Goal: Task Accomplishment & Management: Use online tool/utility

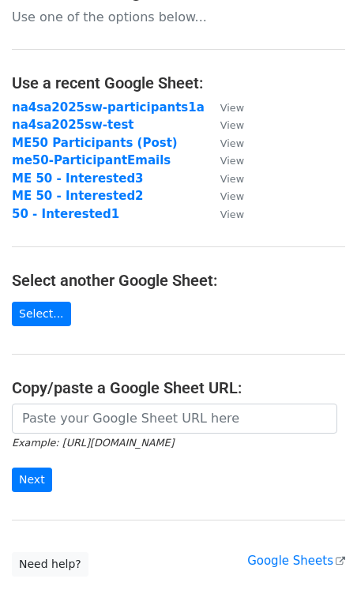
scroll to position [11, 0]
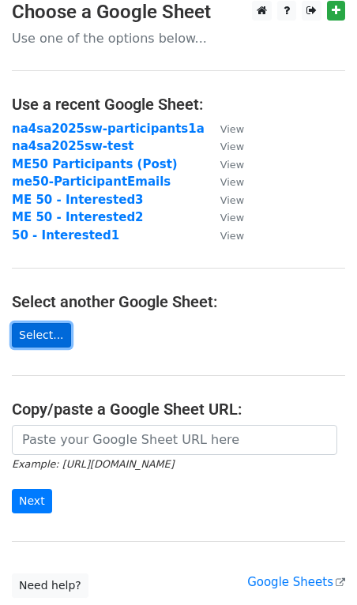
click at [41, 342] on link "Select..." at bounding box center [41, 335] width 59 height 24
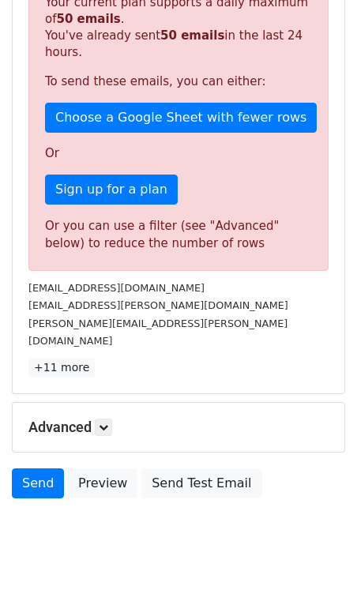
scroll to position [350, 0]
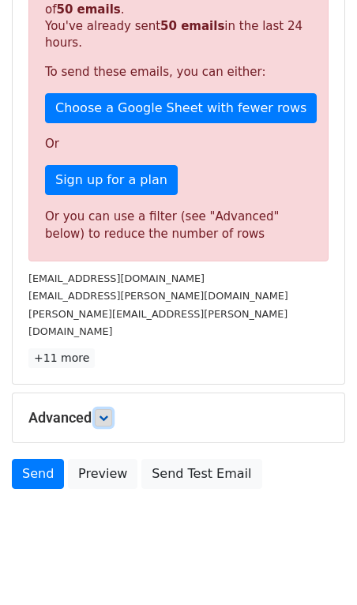
click at [105, 413] on icon at bounding box center [103, 417] width 9 height 9
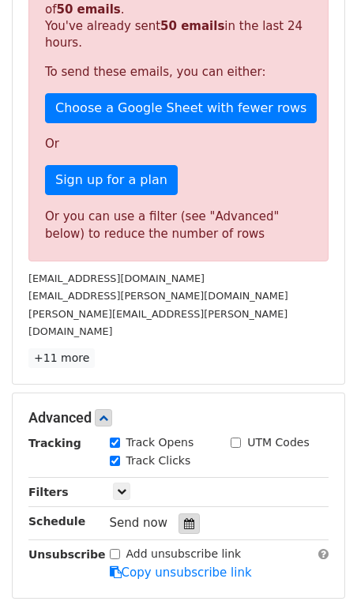
click at [184, 518] on icon at bounding box center [189, 523] width 10 height 11
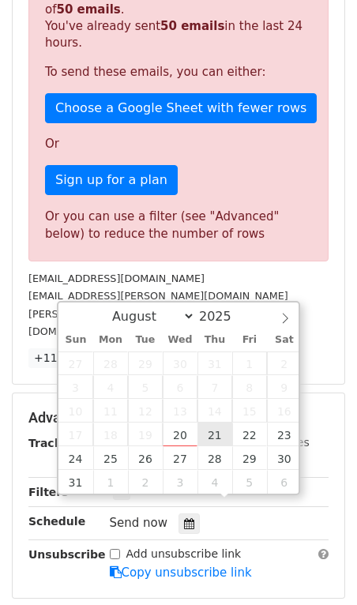
type input "2025-08-21 12:00"
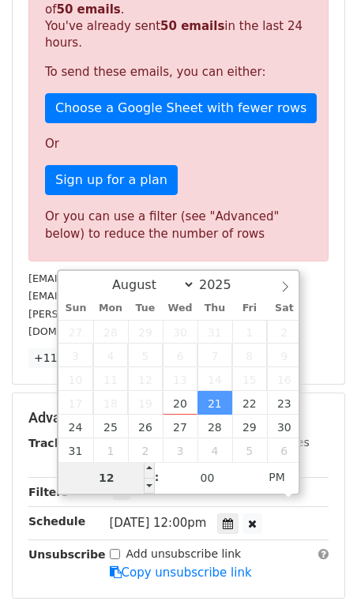
type input "7"
type input "2025-08-21 07:00"
type input "07"
click at [276, 482] on span "PM" at bounding box center [276, 477] width 43 height 32
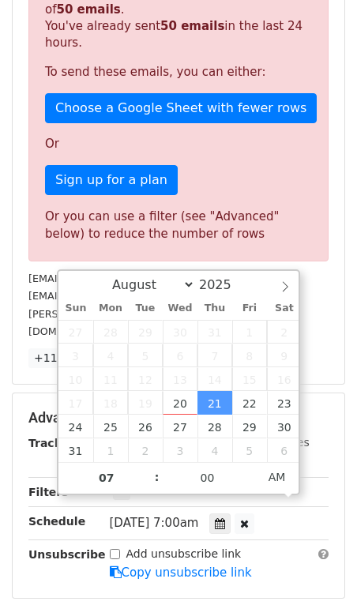
click at [330, 338] on div "14 Recipients Sorry, you don't have enough daily email credits to send these em…" at bounding box center [179, 136] width 332 height 496
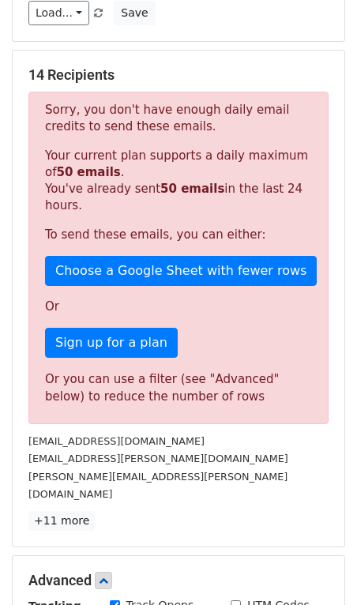
scroll to position [178, 0]
